Goal: Navigation & Orientation: Find specific page/section

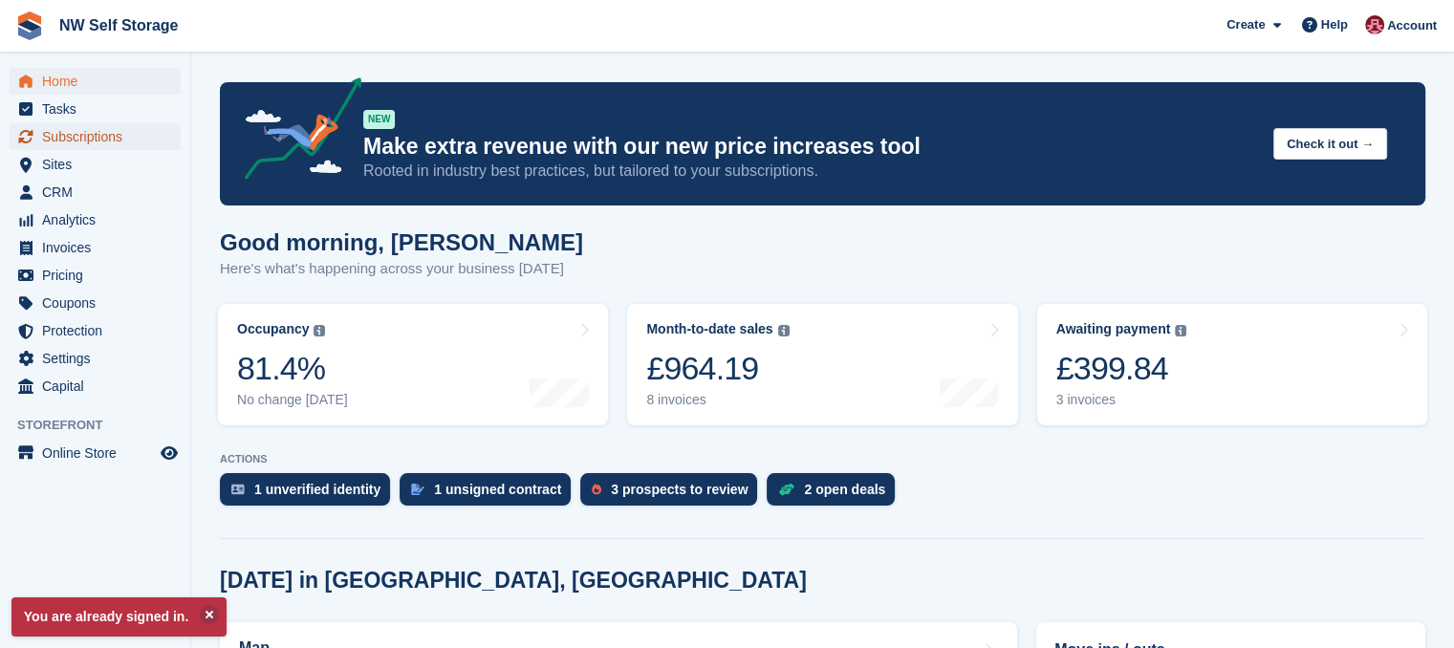
click at [61, 124] on span "Subscriptions" at bounding box center [99, 136] width 115 height 27
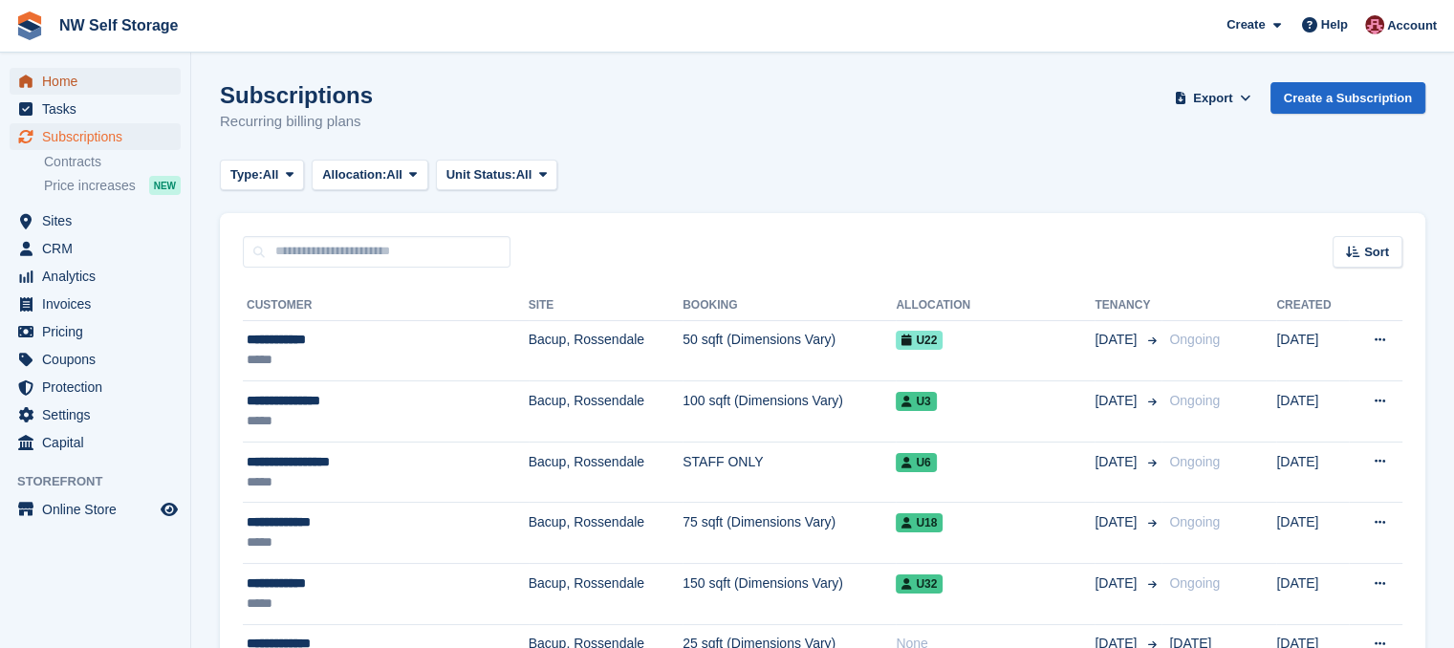
click at [57, 78] on span "Home" at bounding box center [99, 81] width 115 height 27
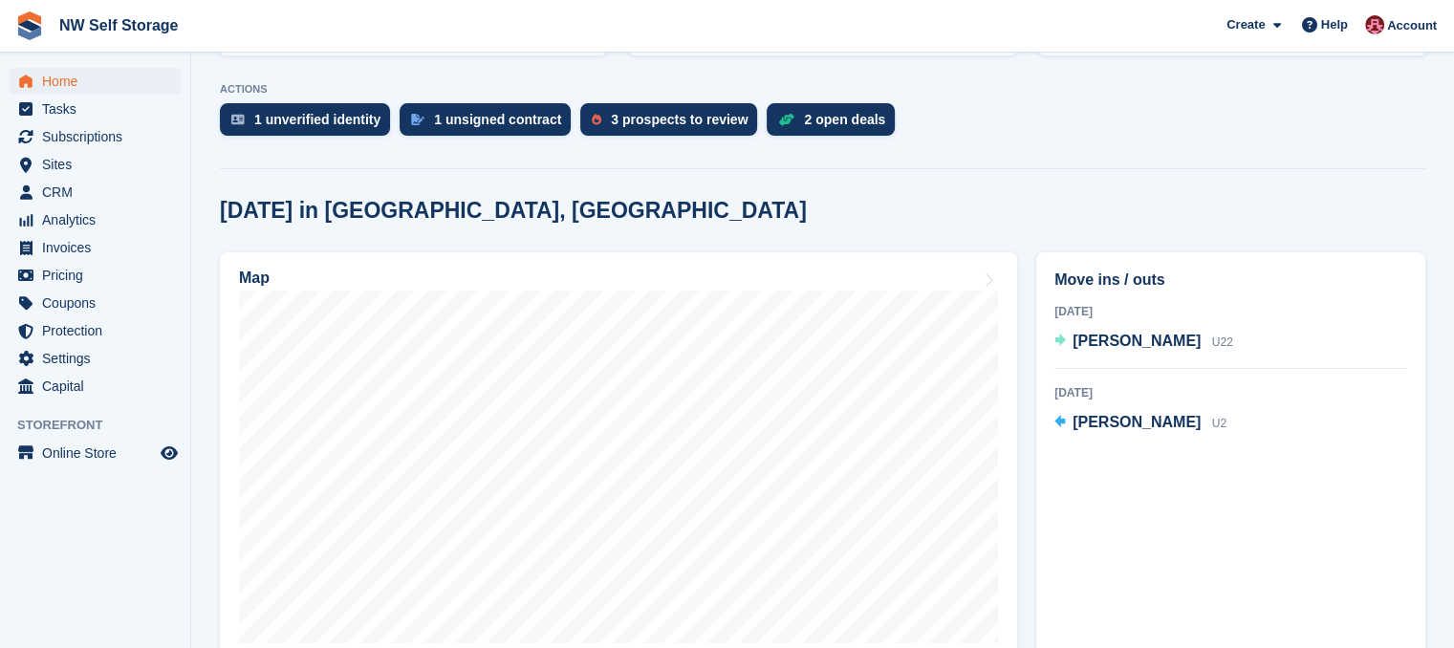
scroll to position [382, 0]
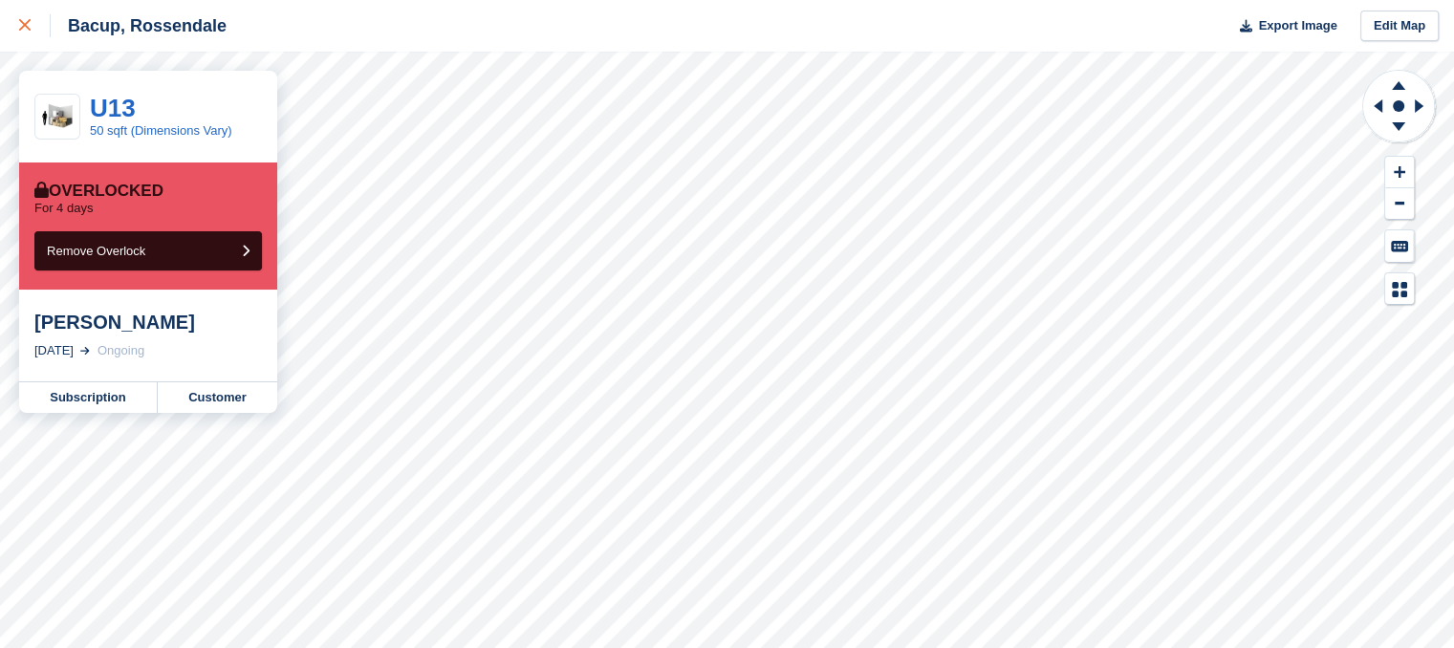
click at [20, 30] on icon at bounding box center [24, 24] width 11 height 11
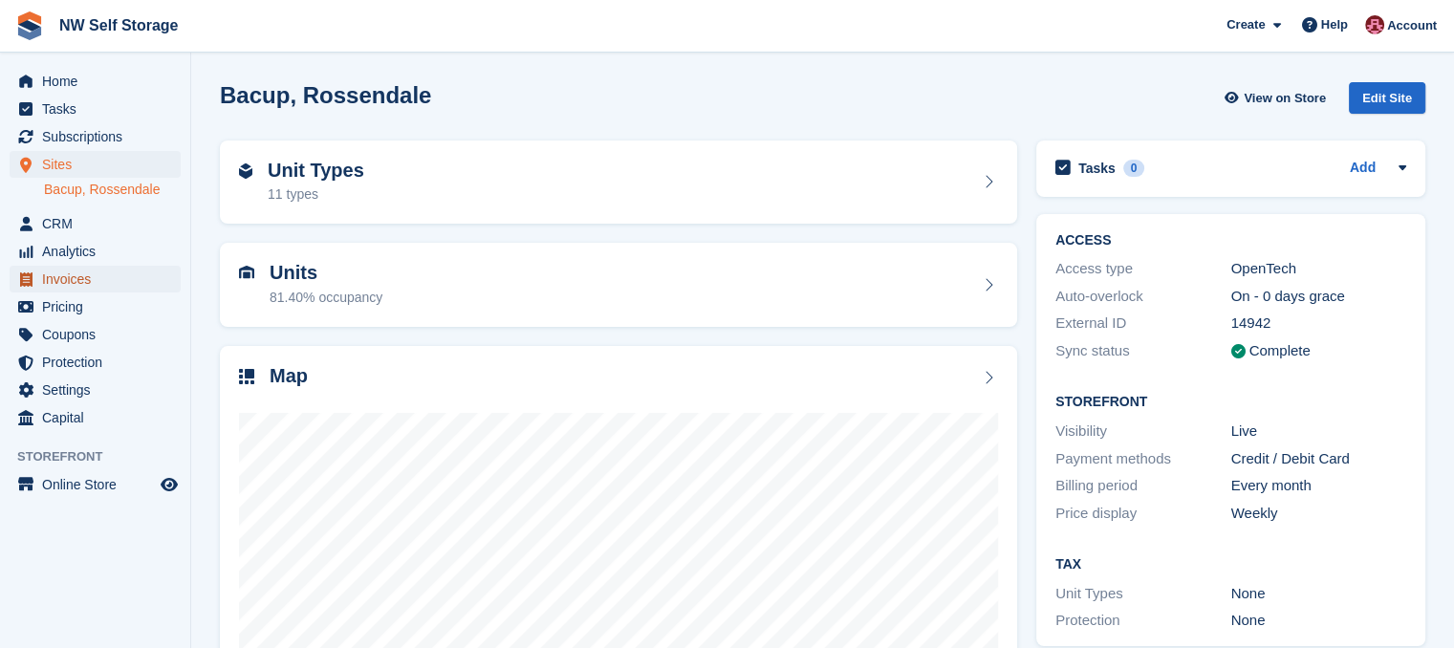
click at [80, 281] on span "Invoices" at bounding box center [99, 279] width 115 height 27
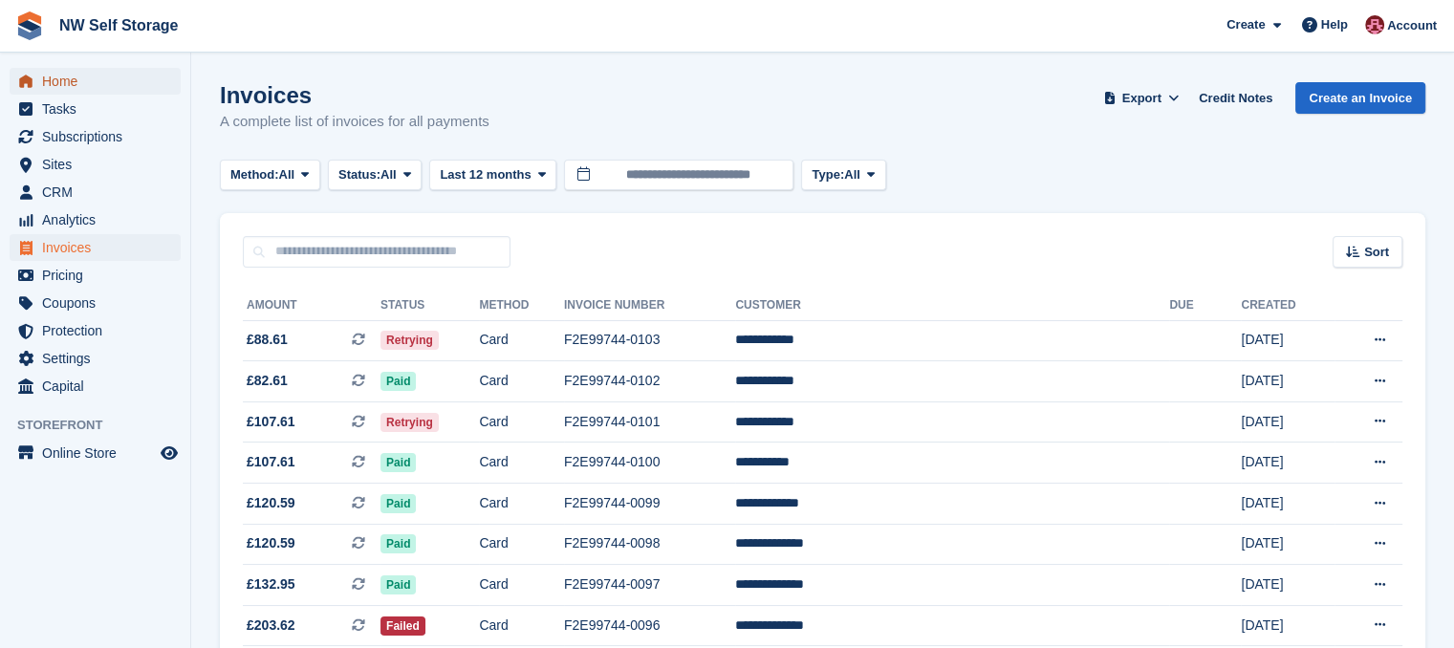
click at [50, 75] on span "Home" at bounding box center [99, 81] width 115 height 27
